Goal: Navigation & Orientation: Find specific page/section

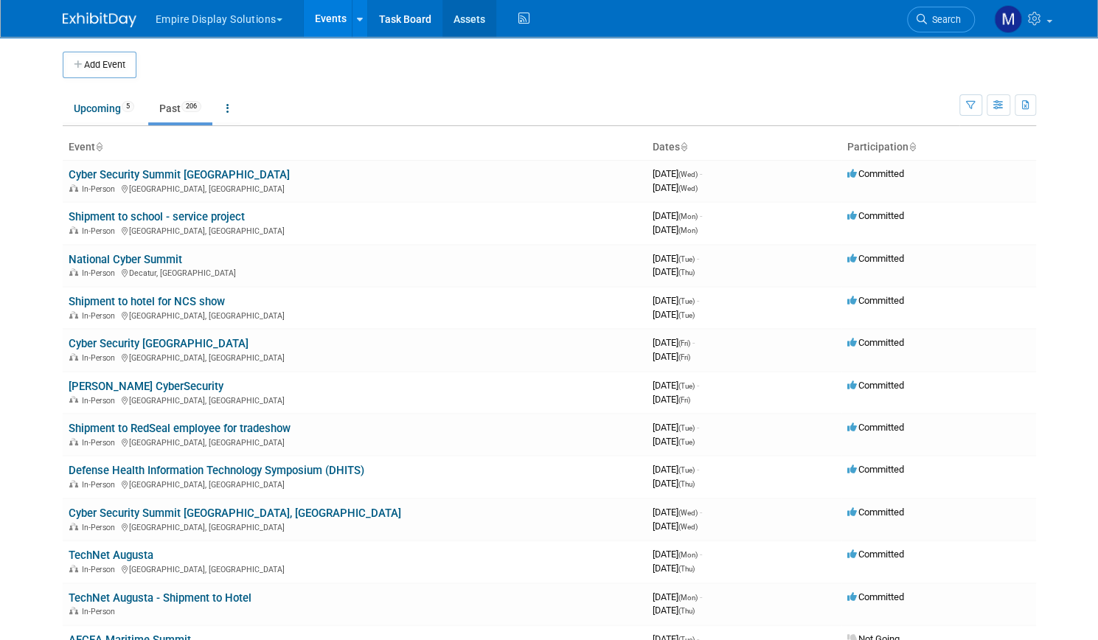
click at [460, 15] on link "Assets" at bounding box center [469, 18] width 54 height 37
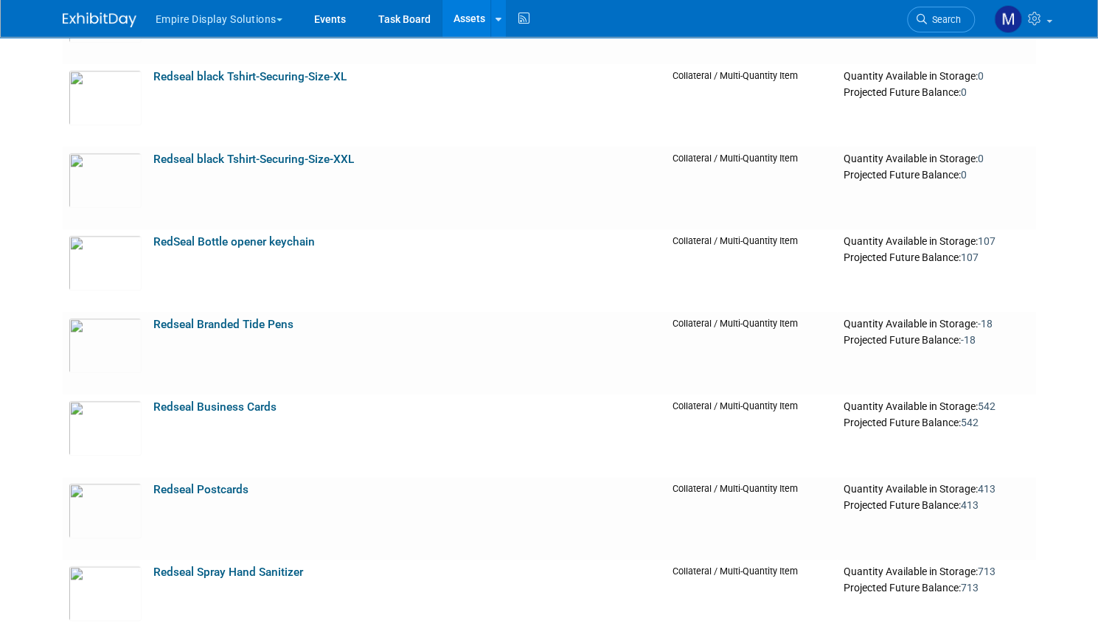
scroll to position [4130, 0]
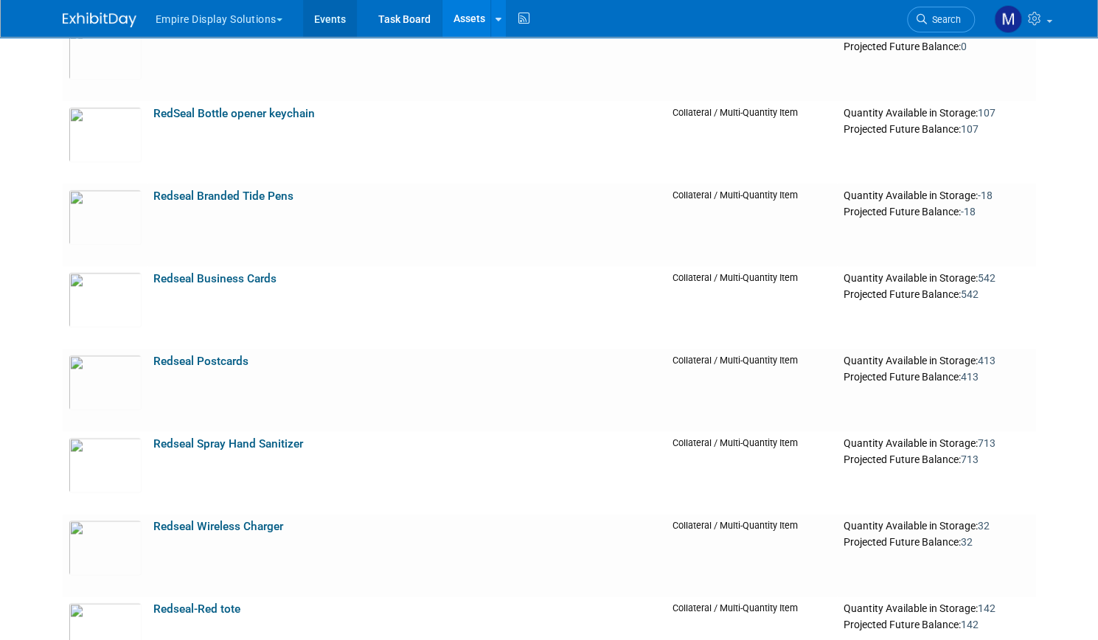
click at [327, 18] on link "Events" at bounding box center [330, 18] width 54 height 37
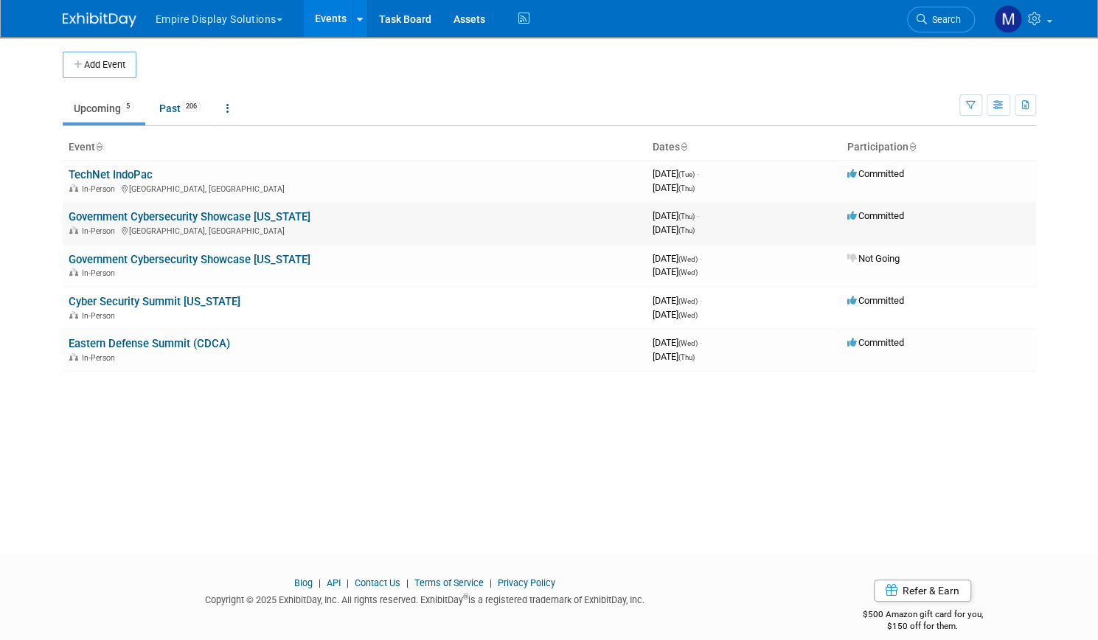
click at [216, 215] on link "Government Cybersecurity Showcase [US_STATE]" at bounding box center [190, 216] width 242 height 13
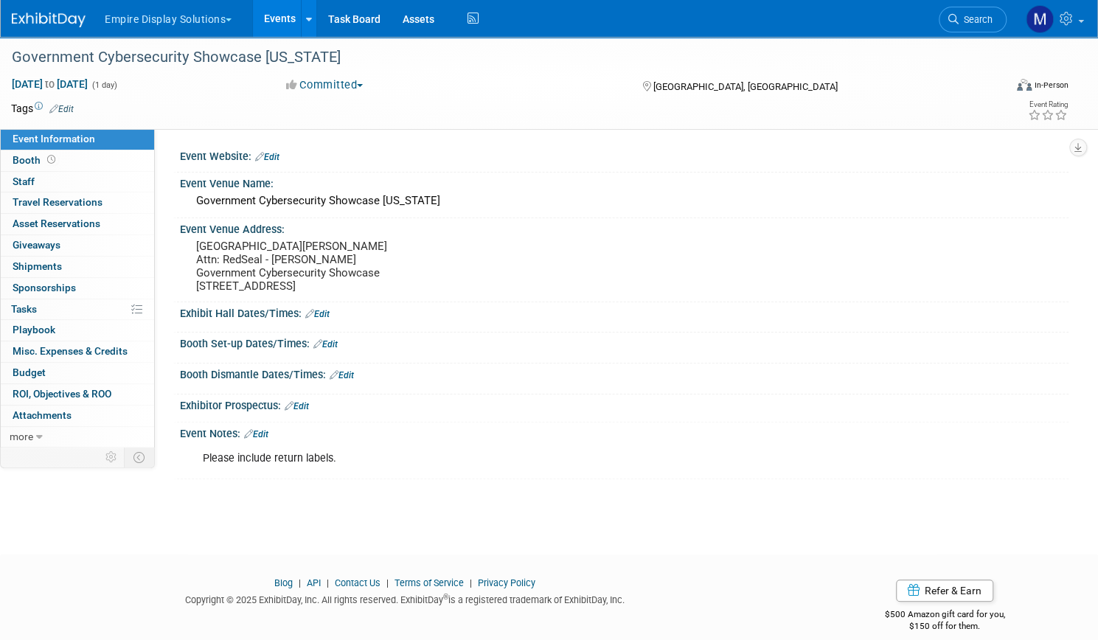
click at [307, 21] on link "Events" at bounding box center [280, 18] width 54 height 37
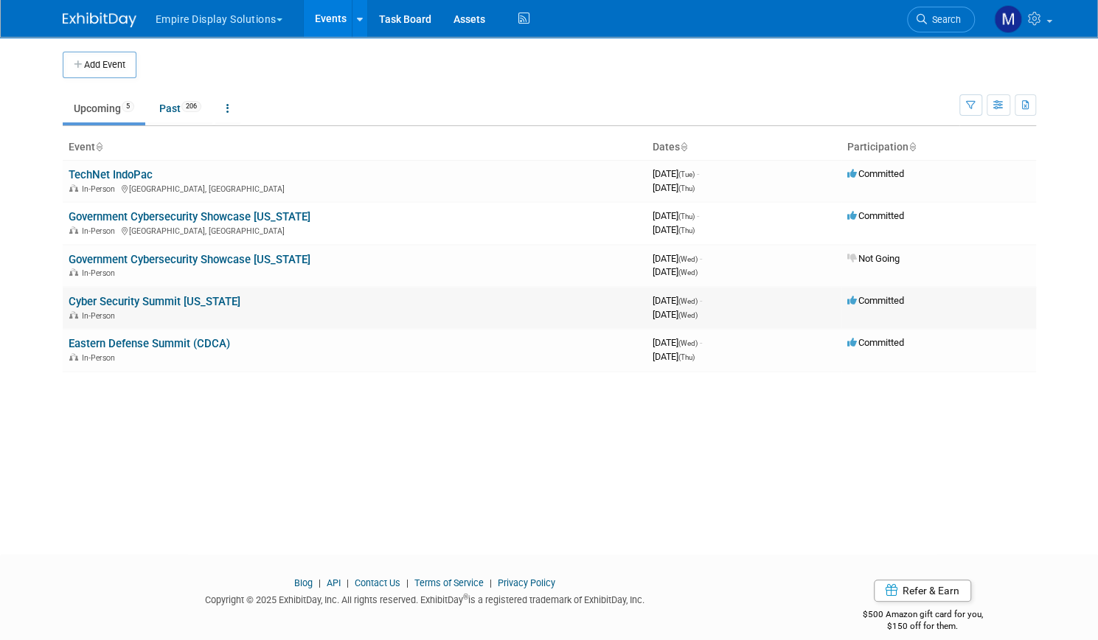
click at [142, 296] on link "Cyber Security Summit [US_STATE]" at bounding box center [155, 301] width 172 height 13
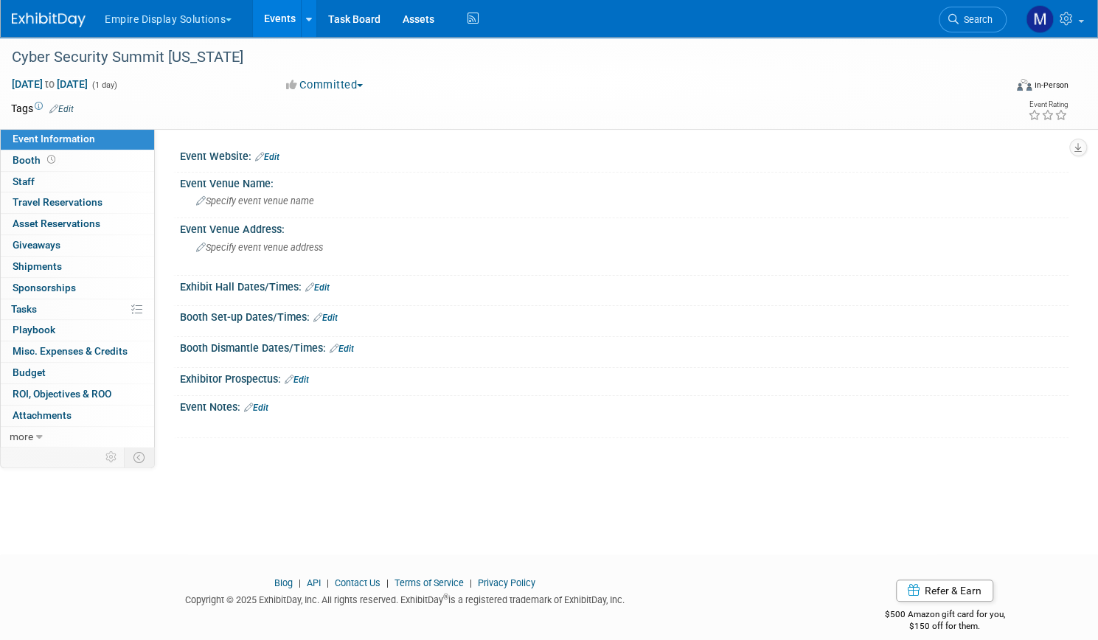
click at [307, 21] on link "Events" at bounding box center [280, 18] width 54 height 37
